Goal: Information Seeking & Learning: Compare options

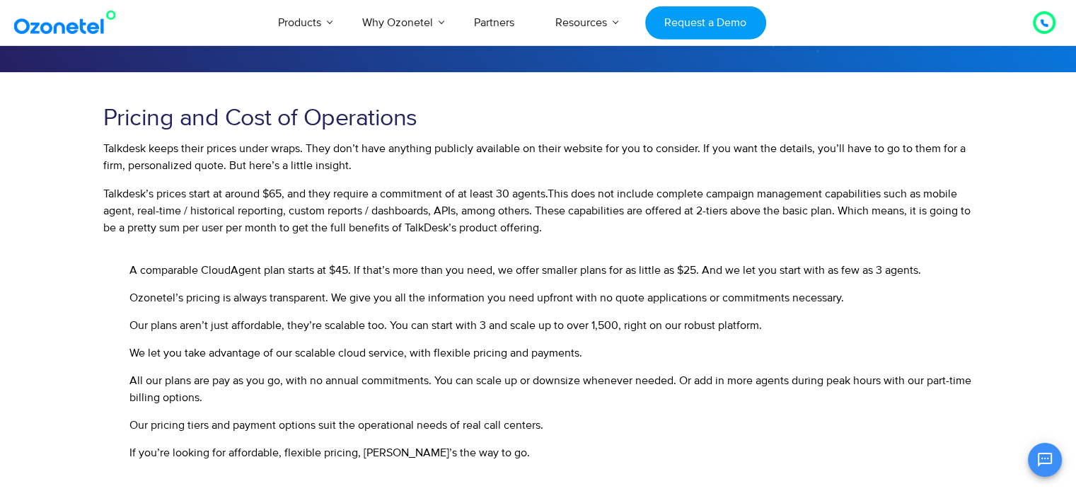
scroll to position [382, 0]
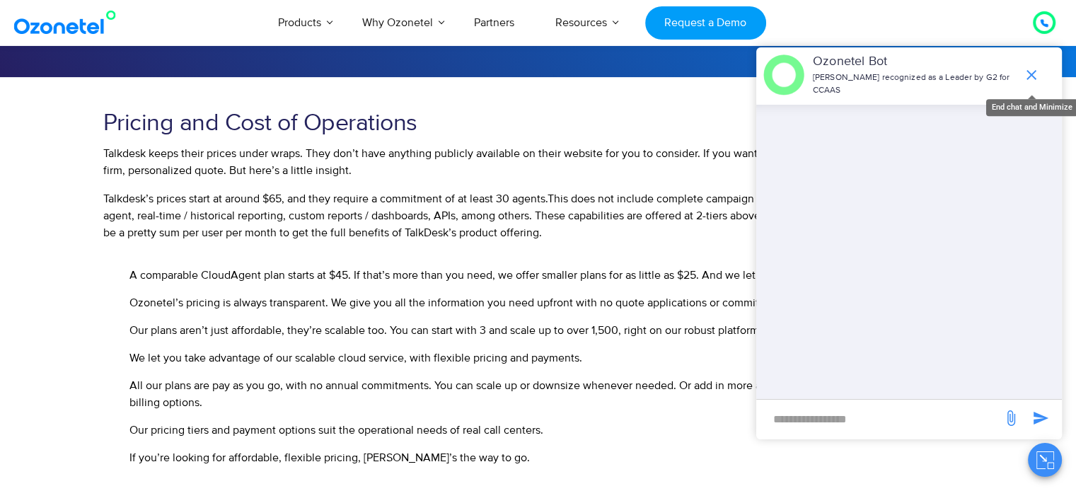
click at [1032, 77] on icon "end chat or minimize" at bounding box center [1031, 74] width 17 height 17
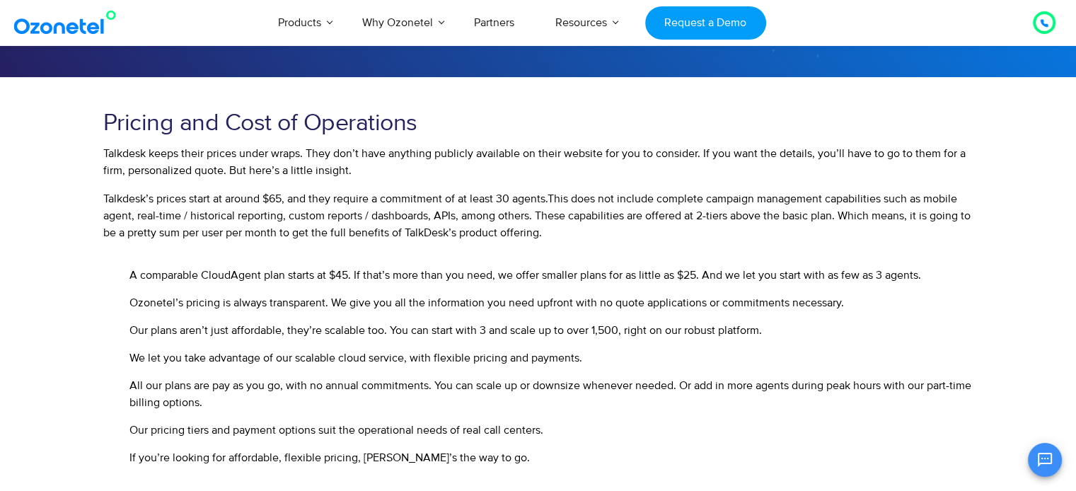
drag, startPoint x: 98, startPoint y: 198, endPoint x: 557, endPoint y: 245, distance: 460.9
click at [557, 245] on div "Pricing and Cost of Operations Talkdesk keeps their prices under wraps. They do…" at bounding box center [538, 299] width 884 height 392
click at [1050, 468] on button "Open chat" at bounding box center [1045, 460] width 34 height 34
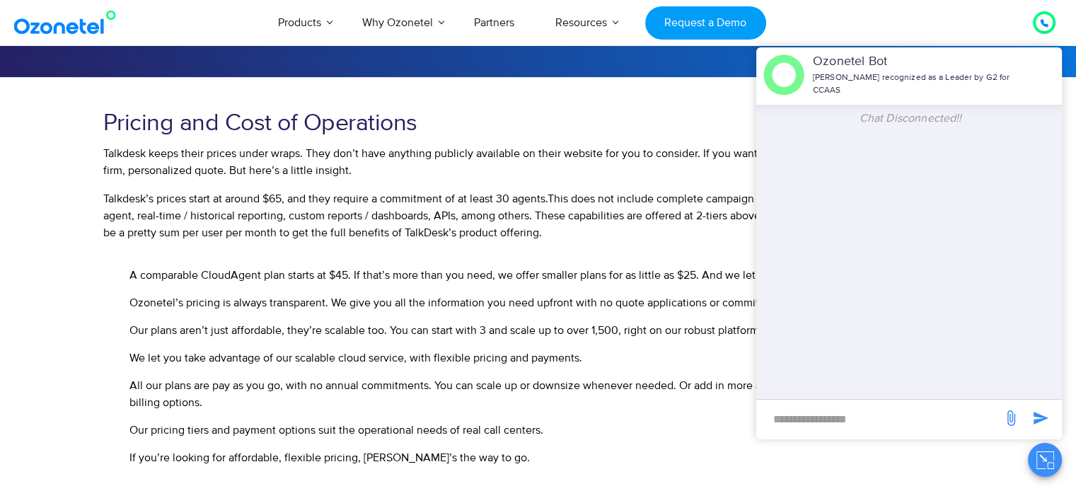
click at [819, 424] on input "new-msg-input" at bounding box center [879, 419] width 232 height 24
type input "***"
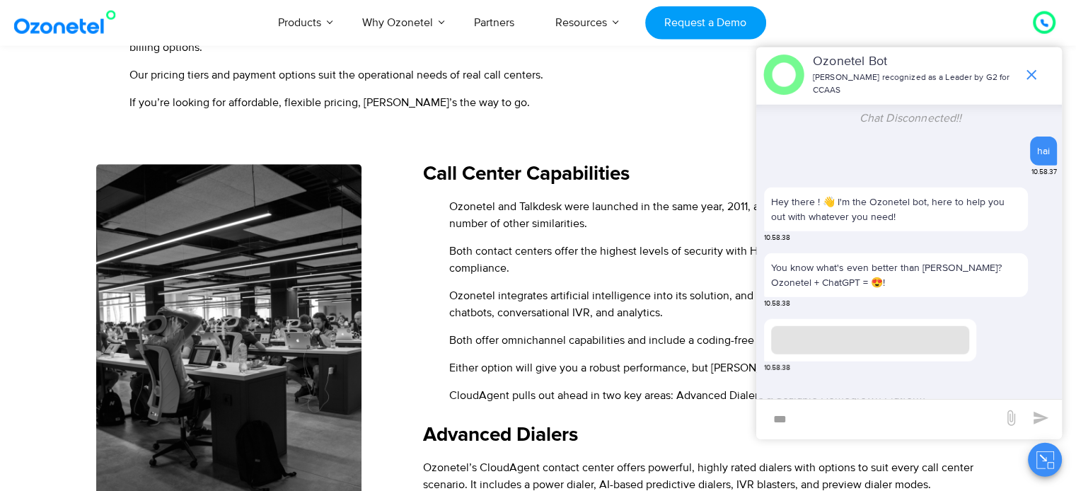
scroll to position [802, 0]
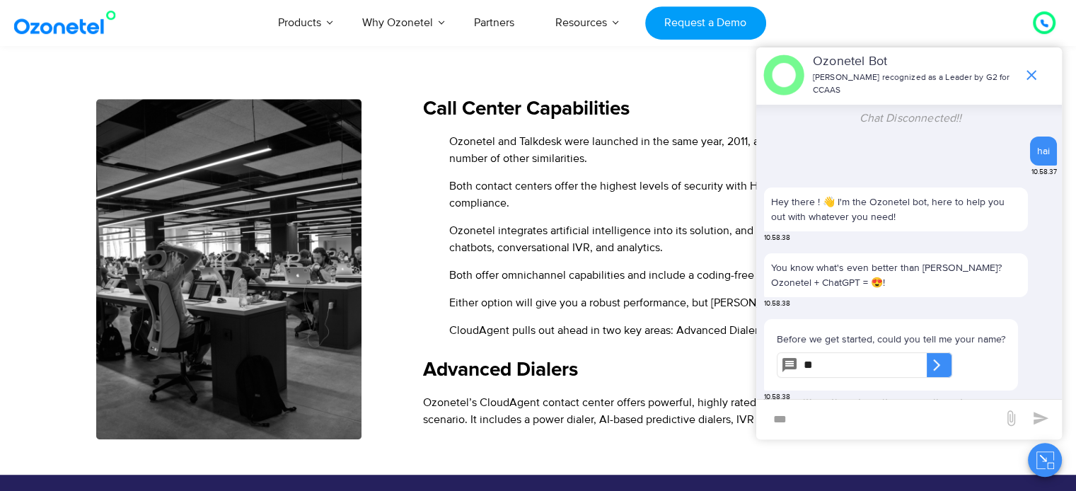
type input "*"
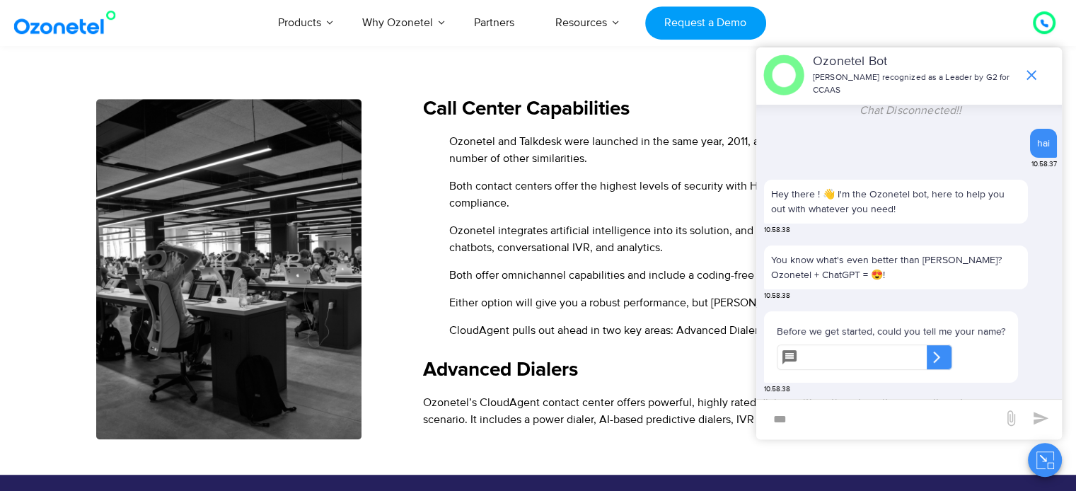
click at [844, 358] on input "text" at bounding box center [865, 357] width 123 height 25
type input "*****"
click at [944, 352] on icon at bounding box center [937, 357] width 14 height 14
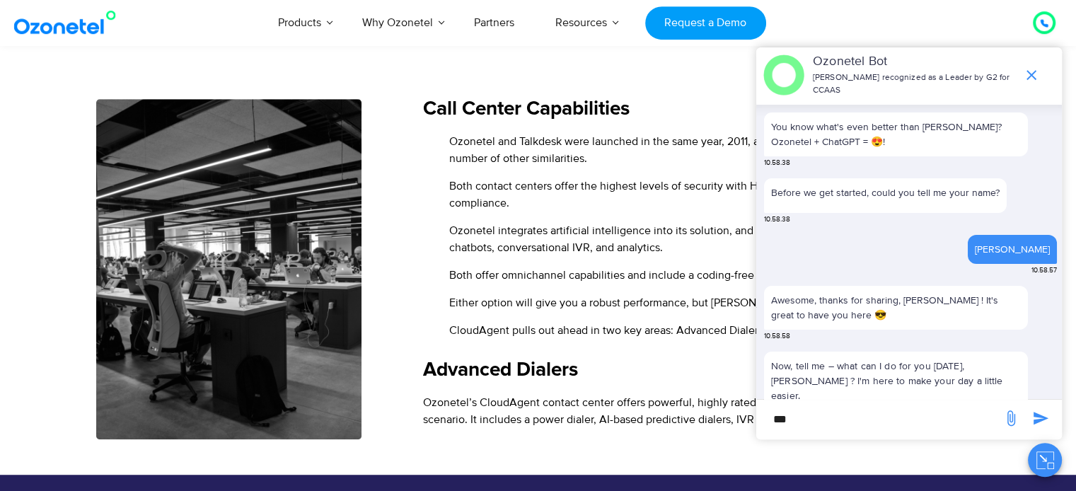
scroll to position [191, 0]
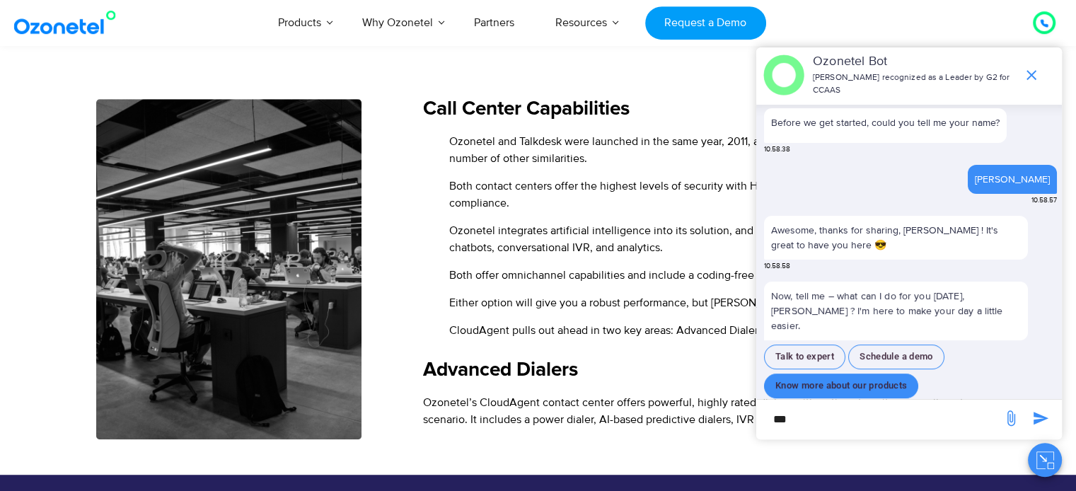
click at [881, 379] on button "Know more about our products" at bounding box center [841, 386] width 154 height 25
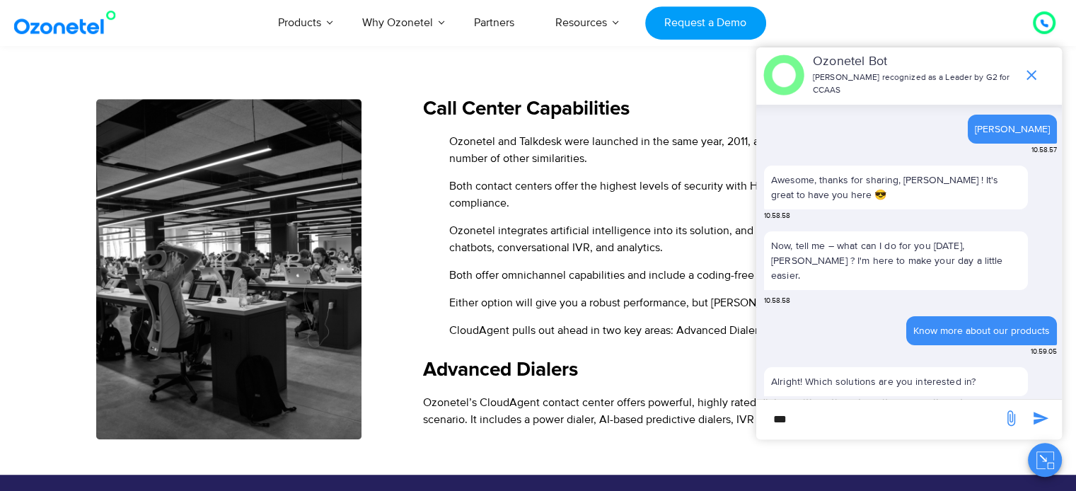
scroll to position [287, 0]
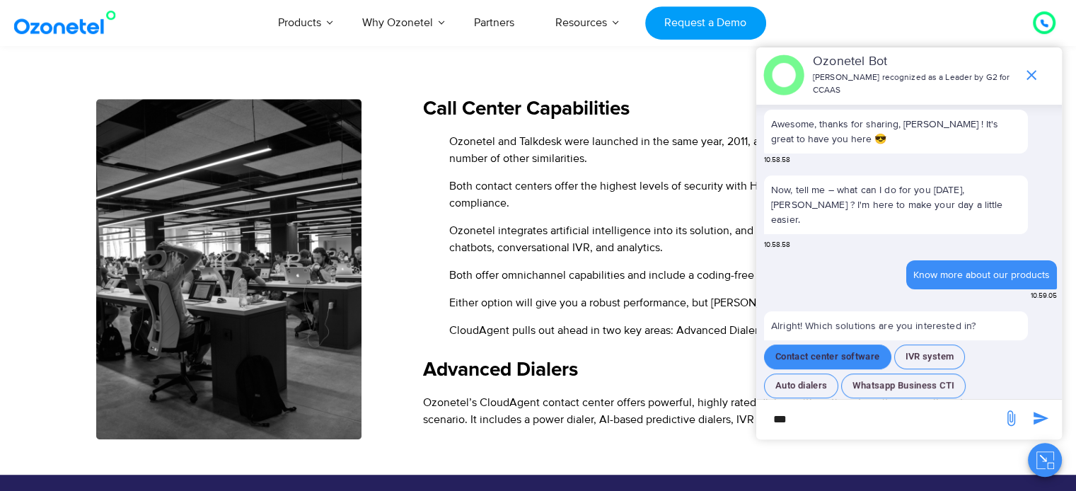
click at [855, 349] on button "Contact center software" at bounding box center [827, 357] width 127 height 25
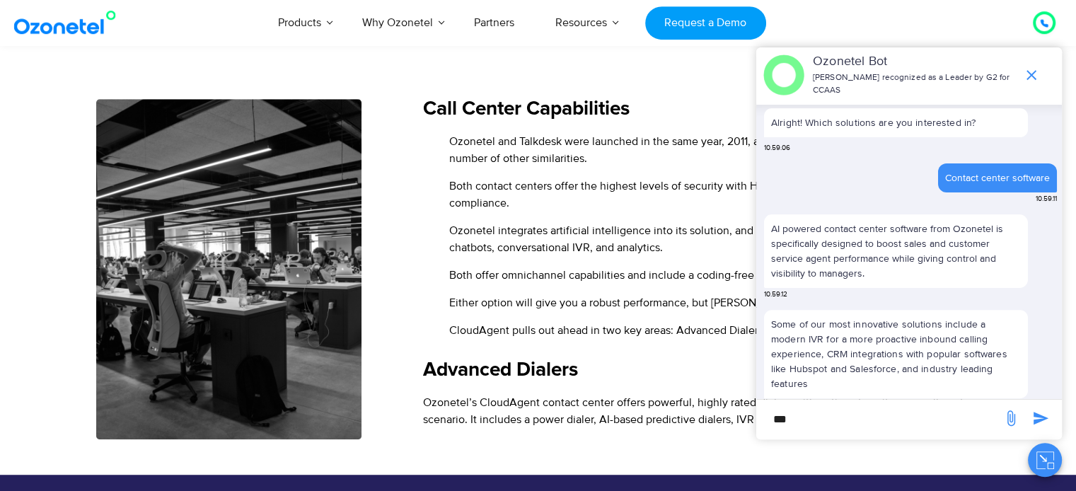
scroll to position [490, 0]
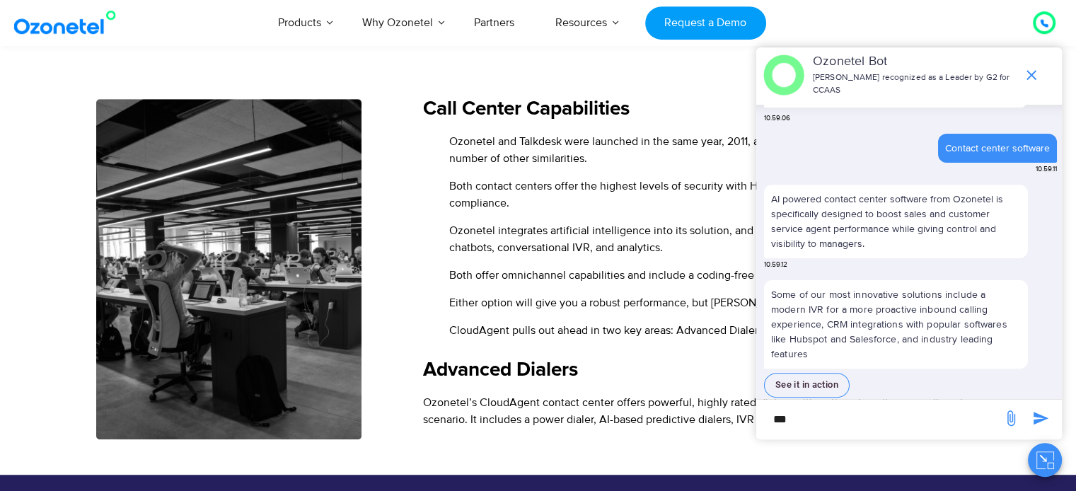
click at [814, 415] on input "***" at bounding box center [879, 419] width 232 height 24
type input "**********"
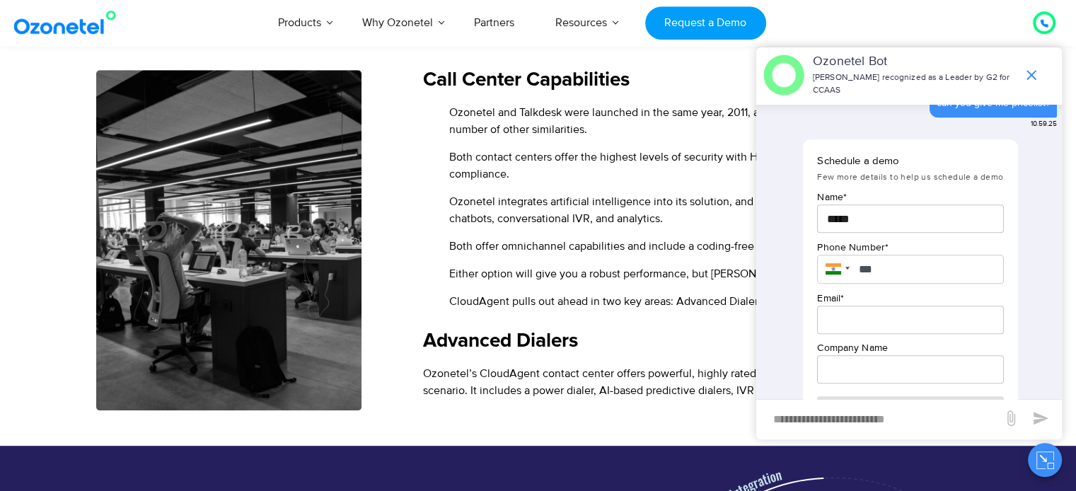
scroll to position [773, 0]
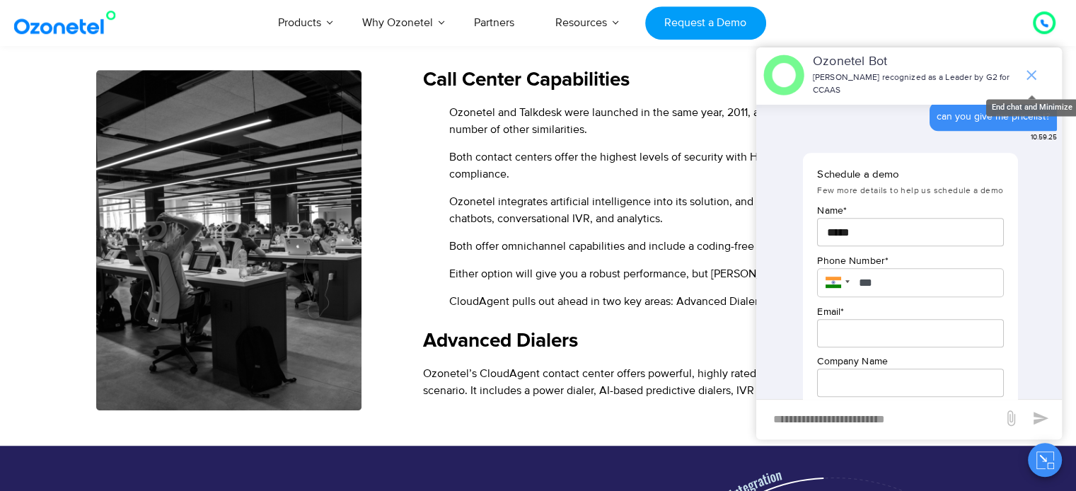
click at [1031, 80] on icon "end chat or minimize" at bounding box center [1031, 74] width 17 height 17
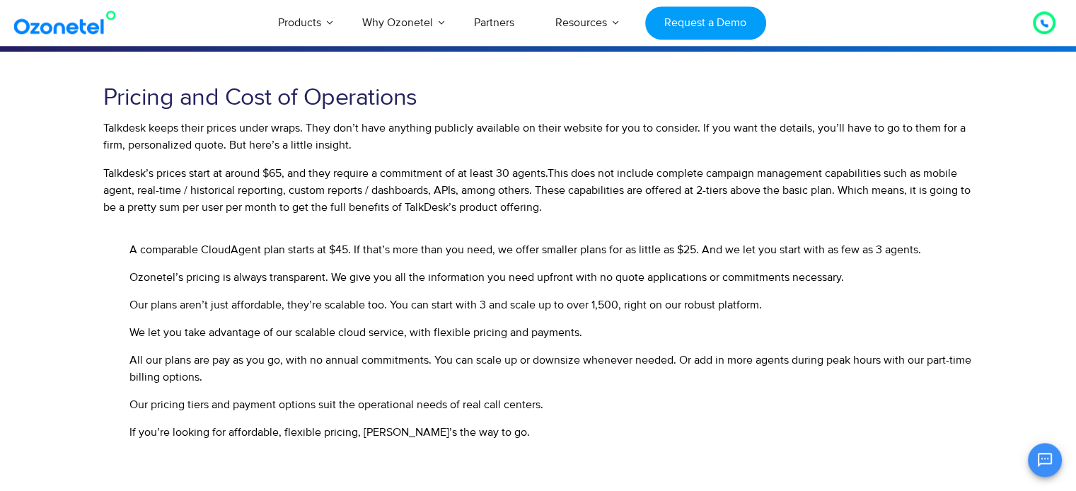
scroll to position [413, 0]
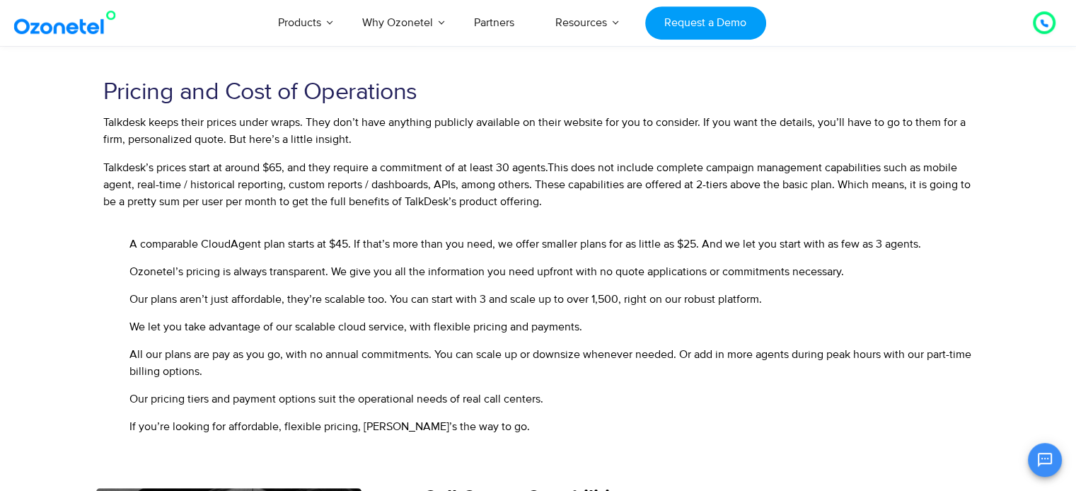
drag, startPoint x: 98, startPoint y: 168, endPoint x: 602, endPoint y: 193, distance: 505.0
click at [602, 193] on div "Pricing and Cost of Operations Talkdesk keeps their prices under wraps. They do…" at bounding box center [538, 267] width 884 height 392
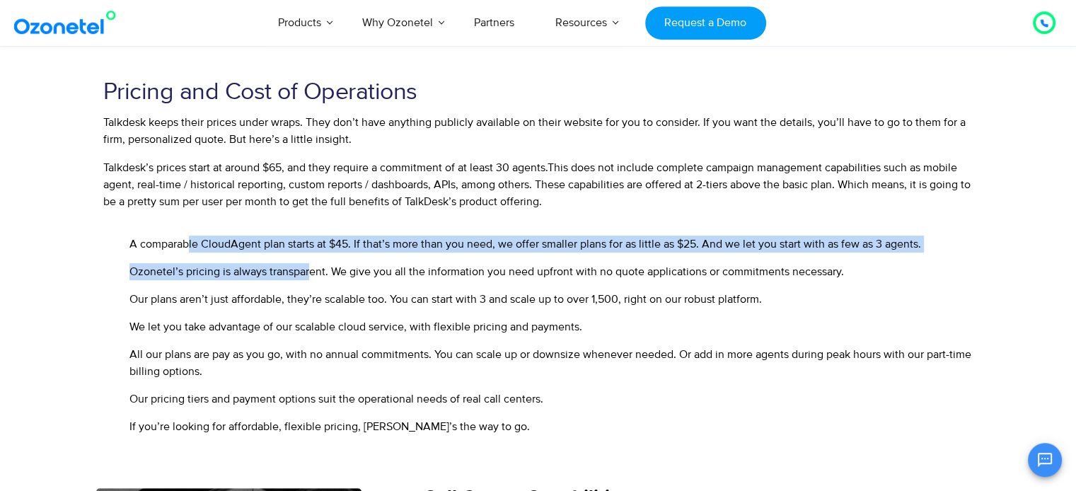
drag, startPoint x: 187, startPoint y: 241, endPoint x: 312, endPoint y: 275, distance: 129.2
click at [312, 275] on ul "A comparable CloudAgent plan starts at $45. If that’s more than you need, we of…" at bounding box center [538, 335] width 870 height 199
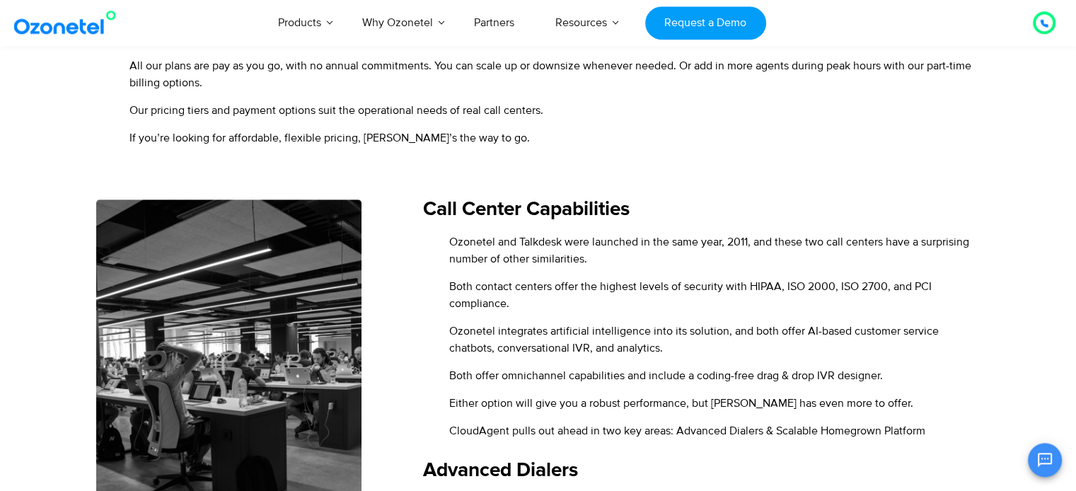
scroll to position [727, 0]
